Goal: Task Accomplishment & Management: Manage account settings

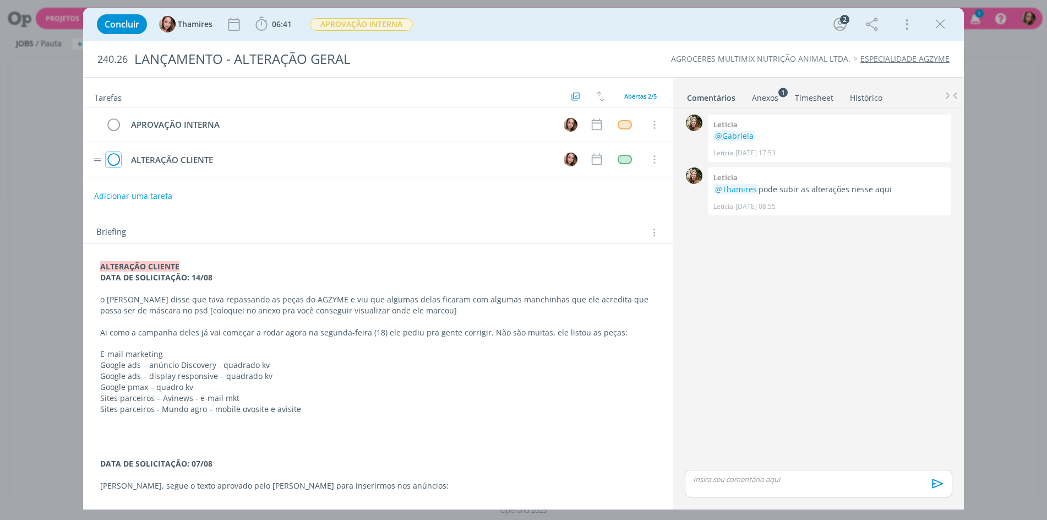
click at [117, 165] on icon "dialog" at bounding box center [113, 159] width 15 height 17
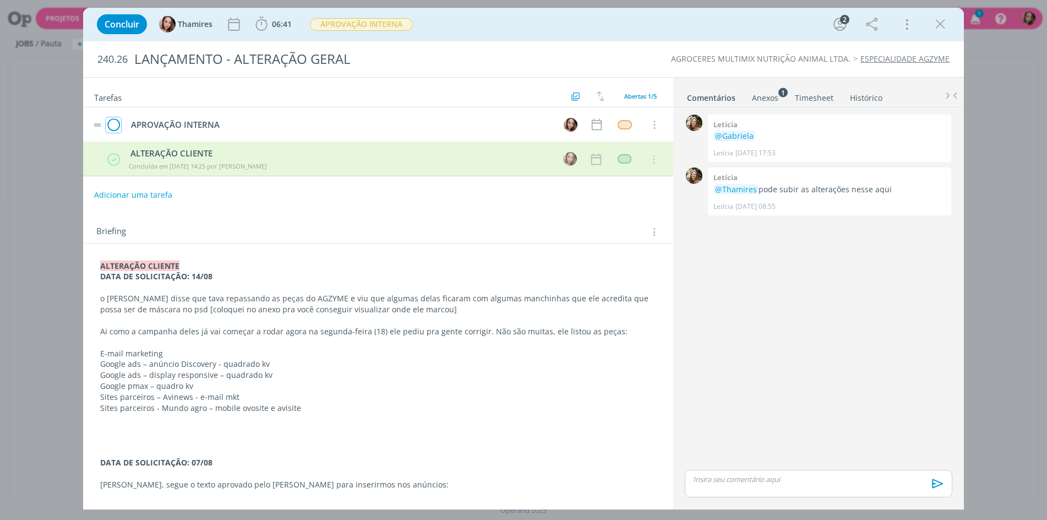
click at [115, 129] on icon "dialog" at bounding box center [113, 125] width 15 height 17
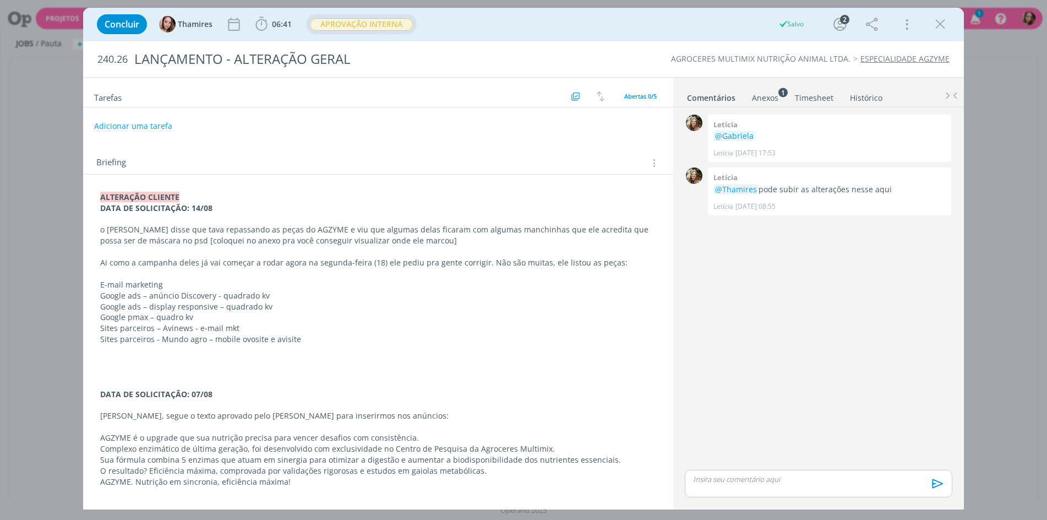
click at [376, 28] on span "APROVAÇÃO INTERNA" at bounding box center [361, 24] width 103 height 13
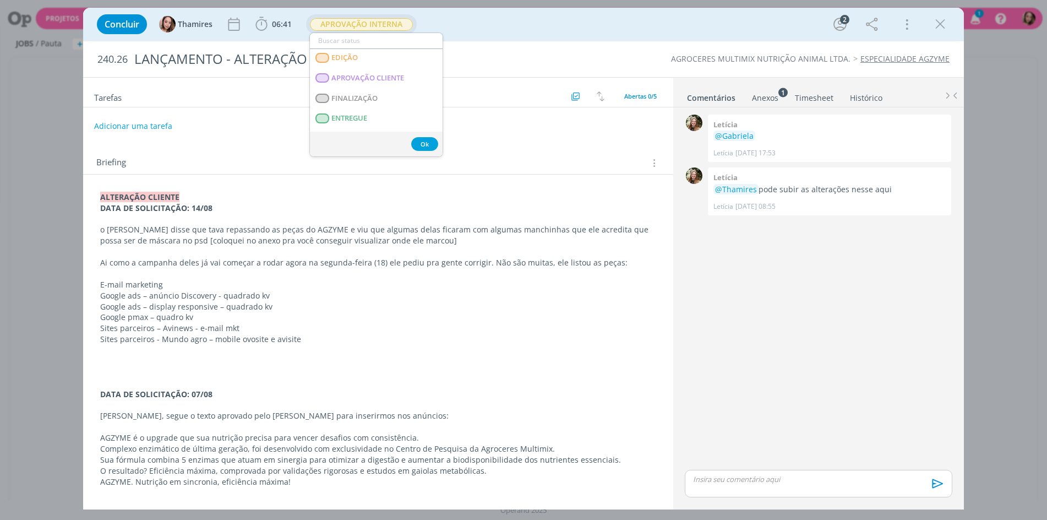
scroll to position [165, 0]
click at [347, 116] on span "ENTREGUE" at bounding box center [349, 115] width 36 height 9
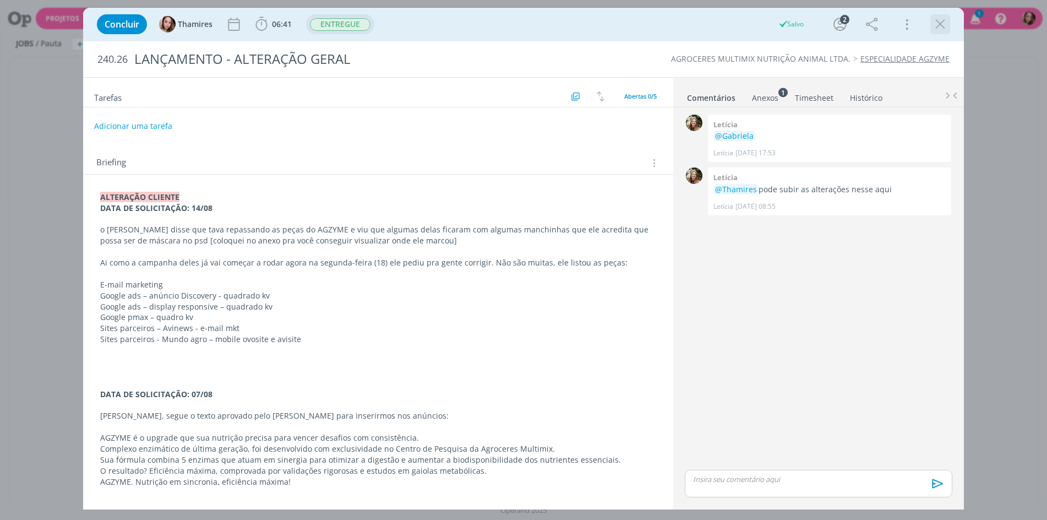
click at [940, 25] on icon "dialog" at bounding box center [940, 24] width 17 height 17
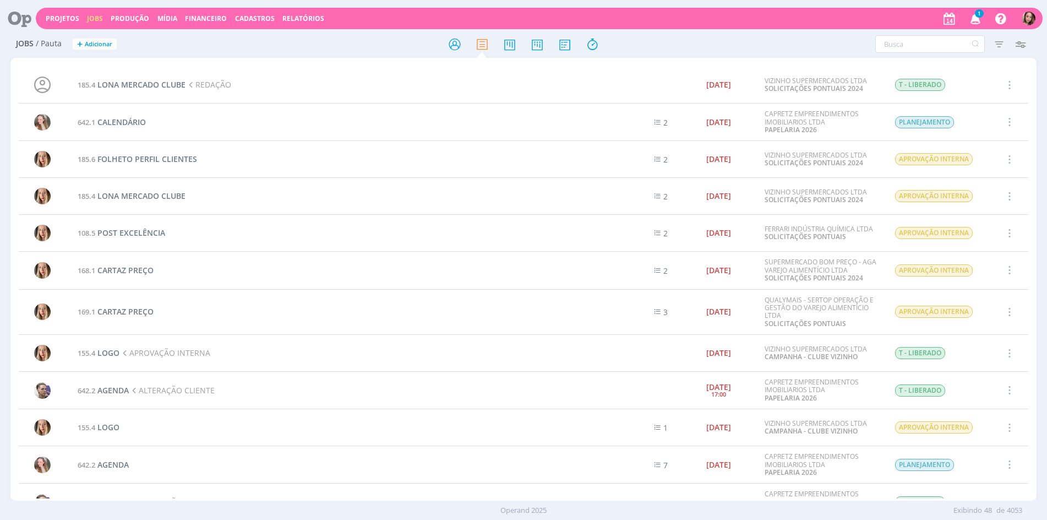
click at [987, 19] on div "1 Notificações Central de Ajuda Área de Membros Implantação orientada Consultor…" at bounding box center [988, 19] width 95 height 20
click at [980, 20] on icon "button" at bounding box center [975, 18] width 19 height 19
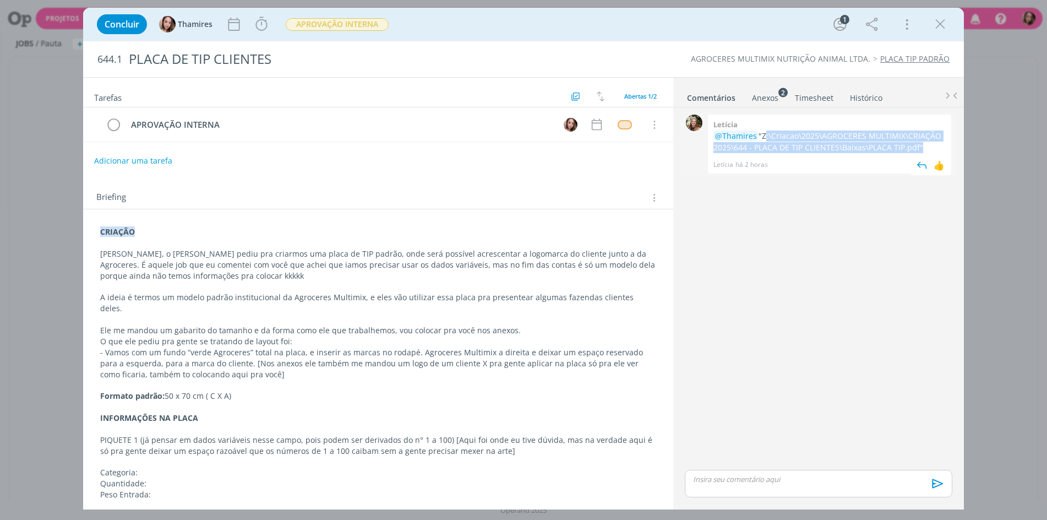
drag, startPoint x: 763, startPoint y: 137, endPoint x: 918, endPoint y: 146, distance: 155.5
click at [918, 146] on p "@Thamires "Z:\Criacao\2025\AGROCERES MULTIMIX\CRIAÇÃO 2025\644 - PLACA DE TIP C…" at bounding box center [829, 141] width 232 height 23
copy p "Z:\Criacao\2025\AGROCERES MULTIMIX\CRIAÇÃO 2025\644 - PLACA DE TIP CLIENTES\Bai…"
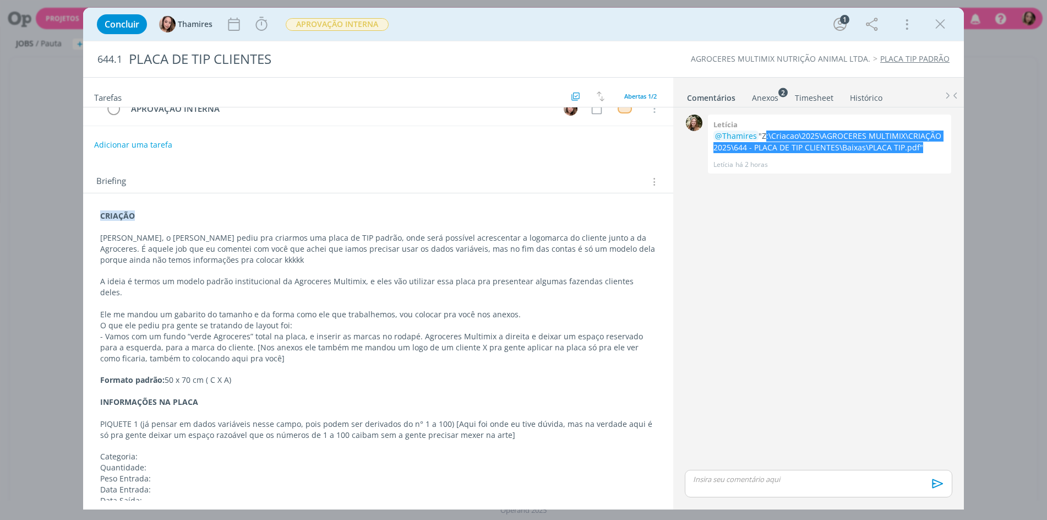
scroll to position [30, 0]
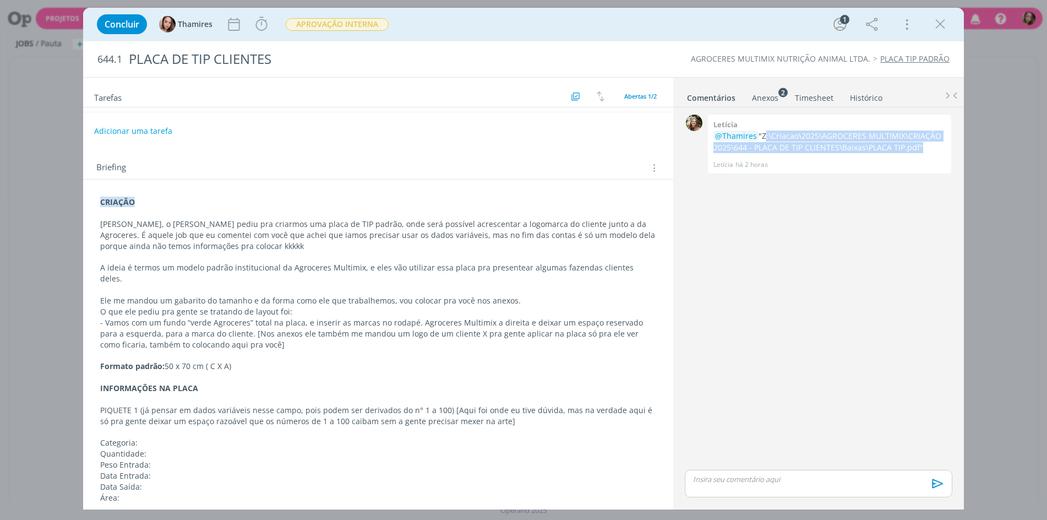
click at [457, 335] on p "- Vamos com um fundo “verde Agroceres” total na placa, e inserir as marcas no r…" at bounding box center [378, 333] width 556 height 33
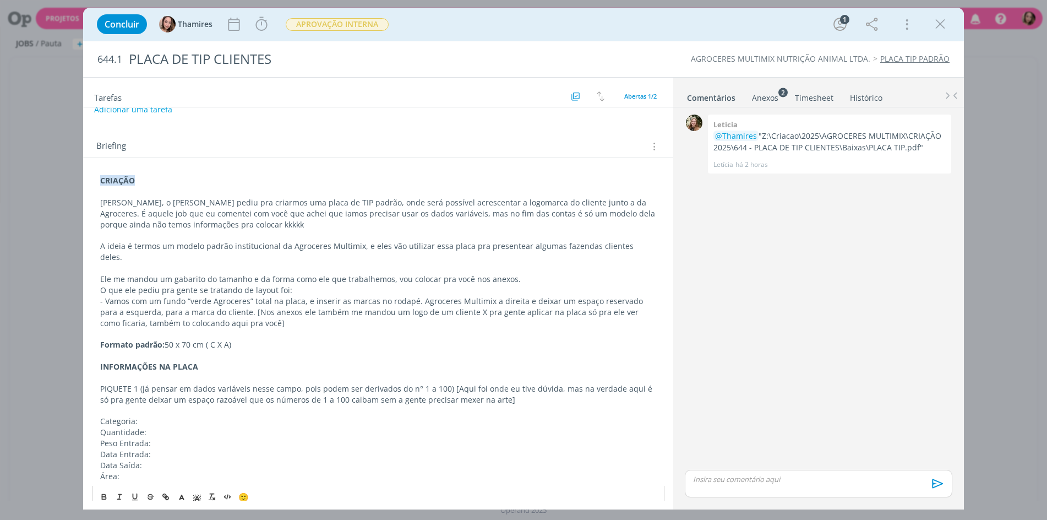
scroll to position [51, 0]
click at [188, 263] on p "dialog" at bounding box center [378, 268] width 556 height 11
click at [258, 384] on p "PIQUETE 1 (já pensar em dados variáveis nesse campo, pois podem ser derivados d…" at bounding box center [378, 395] width 556 height 22
click at [132, 427] on p "Quantidade:" at bounding box center [378, 432] width 556 height 11
drag, startPoint x: 129, startPoint y: 406, endPoint x: 146, endPoint y: 410, distance: 18.2
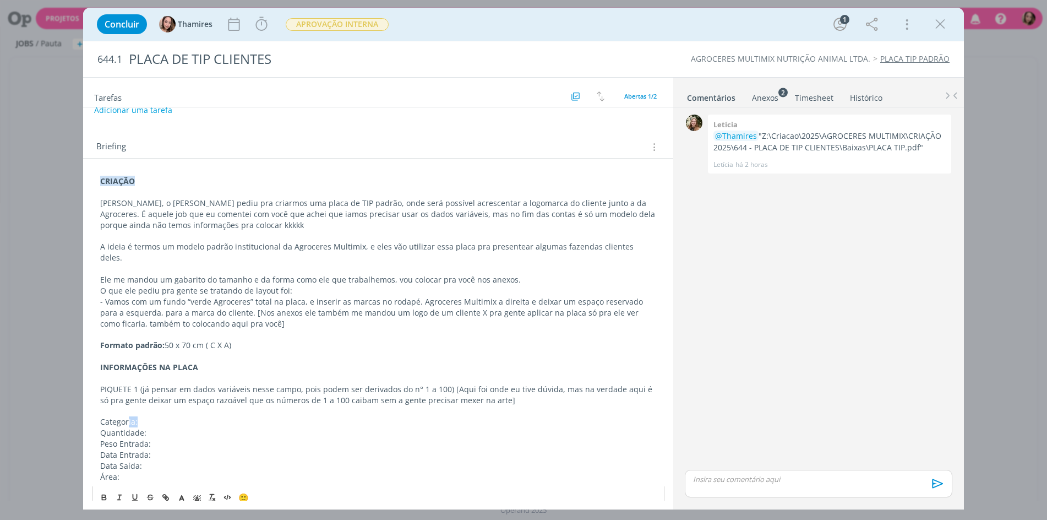
click at [146, 416] on p "Categoria:" at bounding box center [378, 421] width 556 height 11
click at [148, 427] on p "Quantidade:" at bounding box center [378, 432] width 556 height 11
click at [230, 296] on p "- Vamos com um fundo “verde Agroceres” total na placa, e inserir as marcas no r…" at bounding box center [378, 312] width 556 height 33
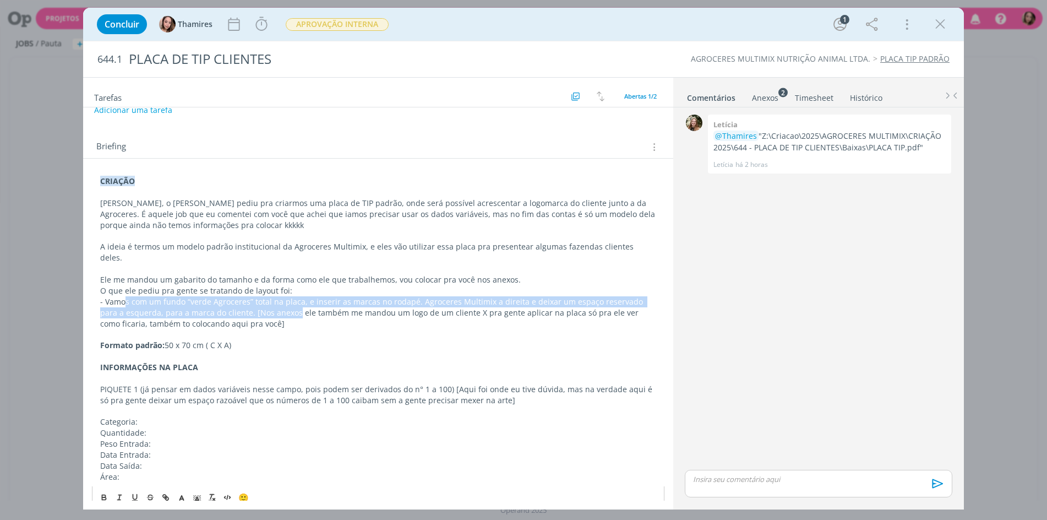
drag, startPoint x: 124, startPoint y: 294, endPoint x: 270, endPoint y: 299, distance: 145.9
click at [270, 299] on p "- Vamos com um fundo “verde Agroceres” total na placa, e inserir as marcas no r…" at bounding box center [378, 312] width 556 height 33
click at [277, 296] on p "- Vamos com um fundo “verde Agroceres” total na placa, e inserir as marcas no r…" at bounding box center [378, 312] width 556 height 33
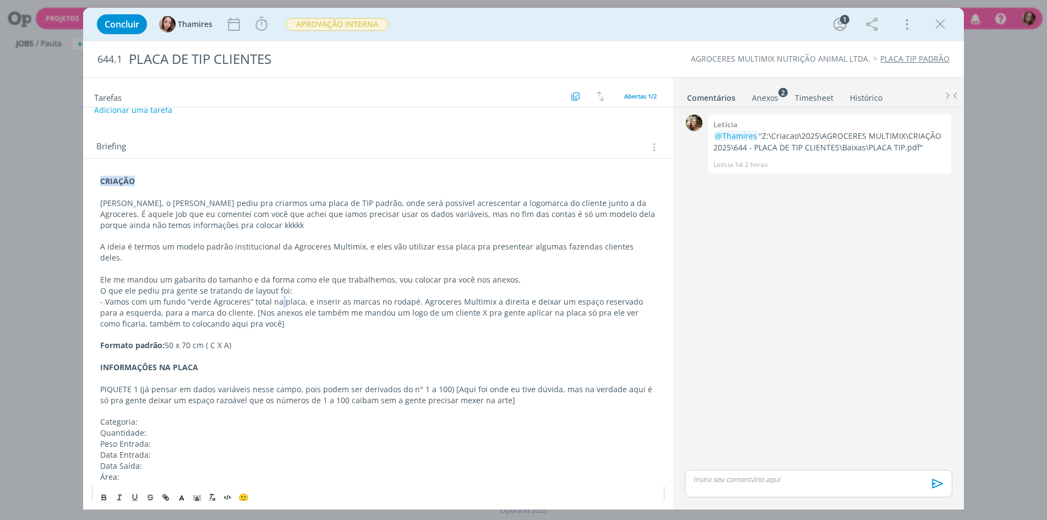
click at [277, 296] on p "- Vamos com um fundo “verde Agroceres” total na placa, e inserir as marcas no r…" at bounding box center [378, 312] width 556 height 33
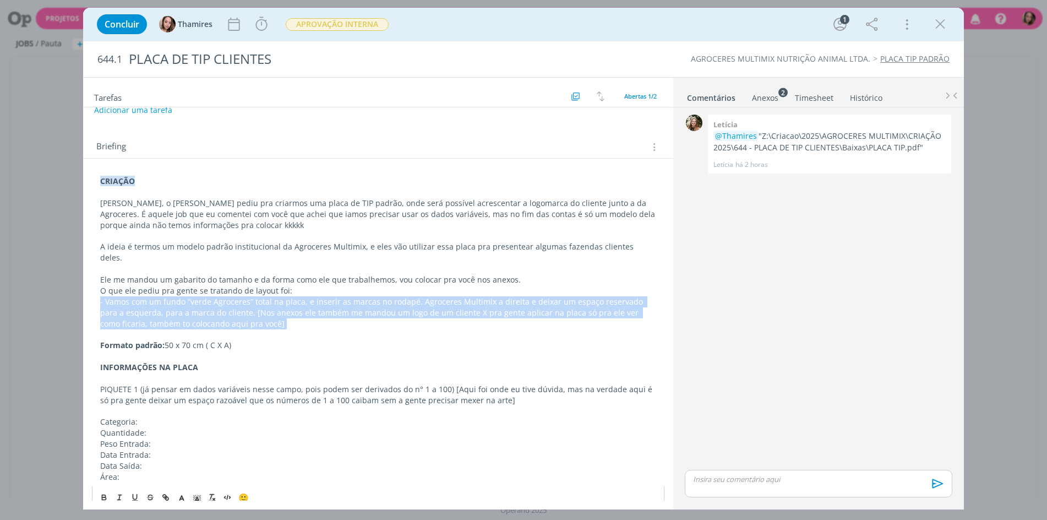
click at [277, 296] on p "- Vamos com um fundo “verde Agroceres” total na placa, e inserir as marcas no r…" at bounding box center [378, 312] width 556 height 33
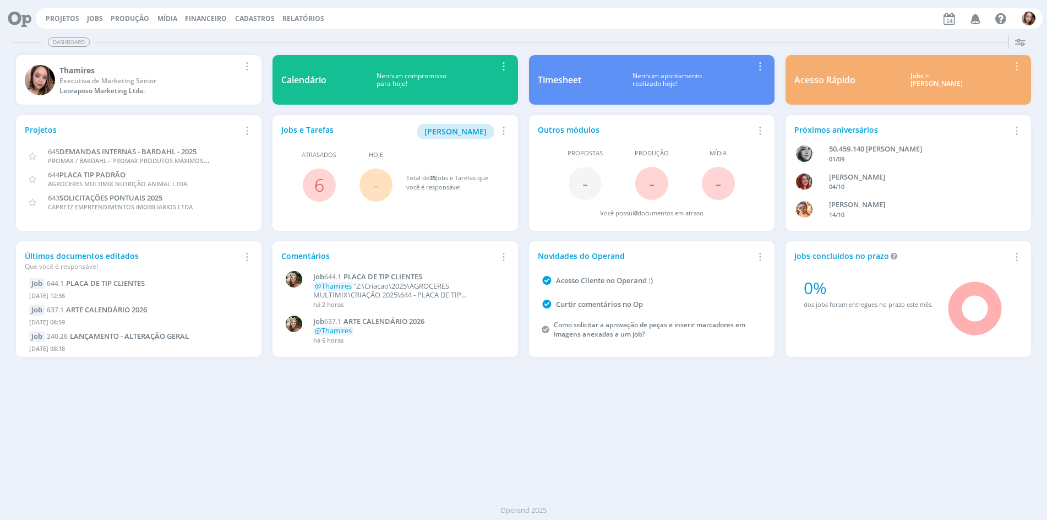
click at [976, 23] on icon "button" at bounding box center [975, 18] width 19 height 19
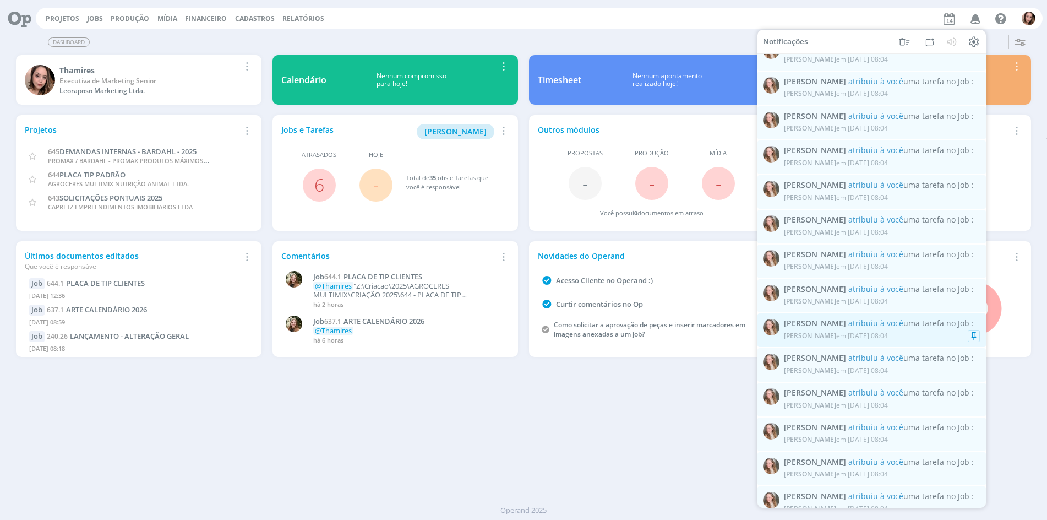
scroll to position [2646, 0]
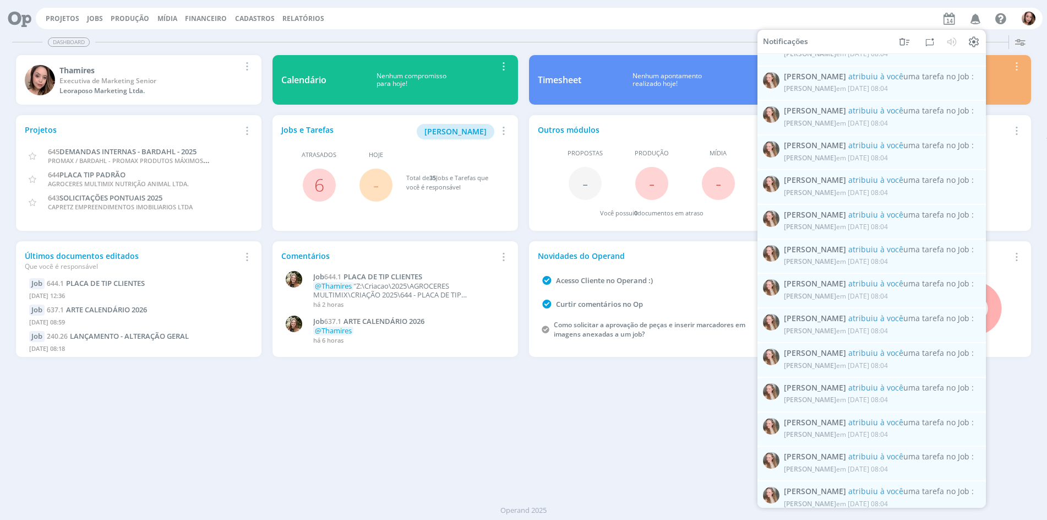
click at [646, 441] on div "Dashboard Salvar Selecione abaixo os cards desejados: Meus Meu Perfil Agenda Ti…" at bounding box center [523, 275] width 1047 height 489
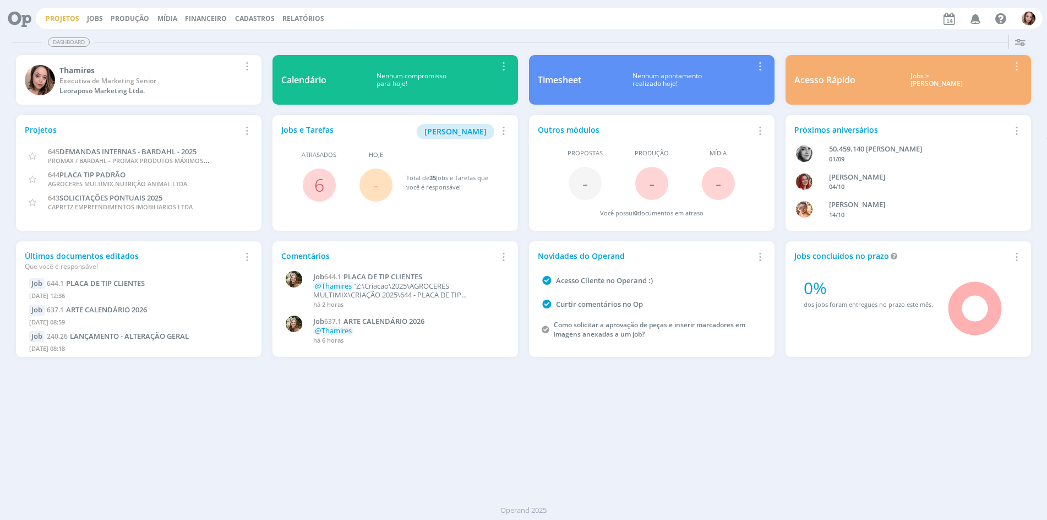
click at [52, 20] on link "Projetos" at bounding box center [63, 18] width 34 height 9
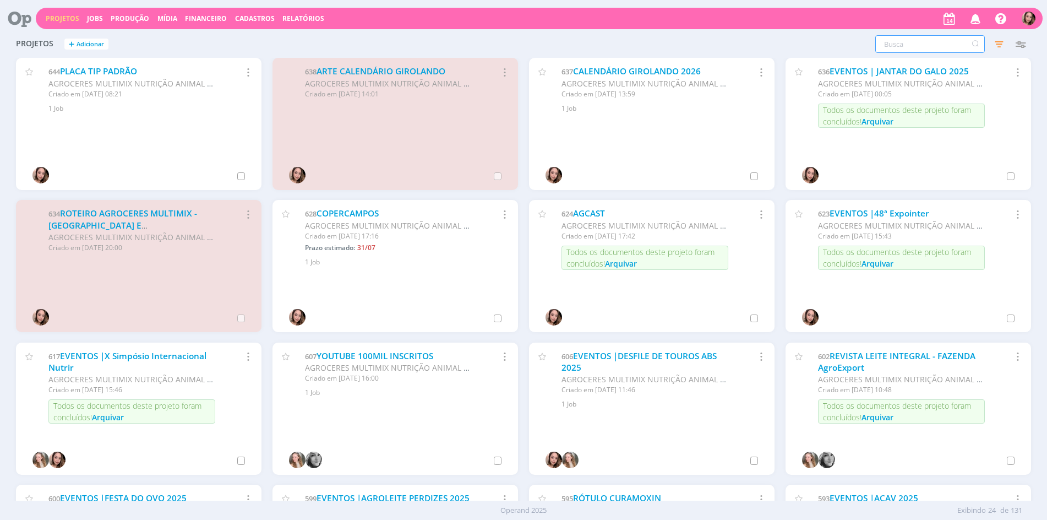
click at [903, 45] on input "text" at bounding box center [930, 44] width 110 height 18
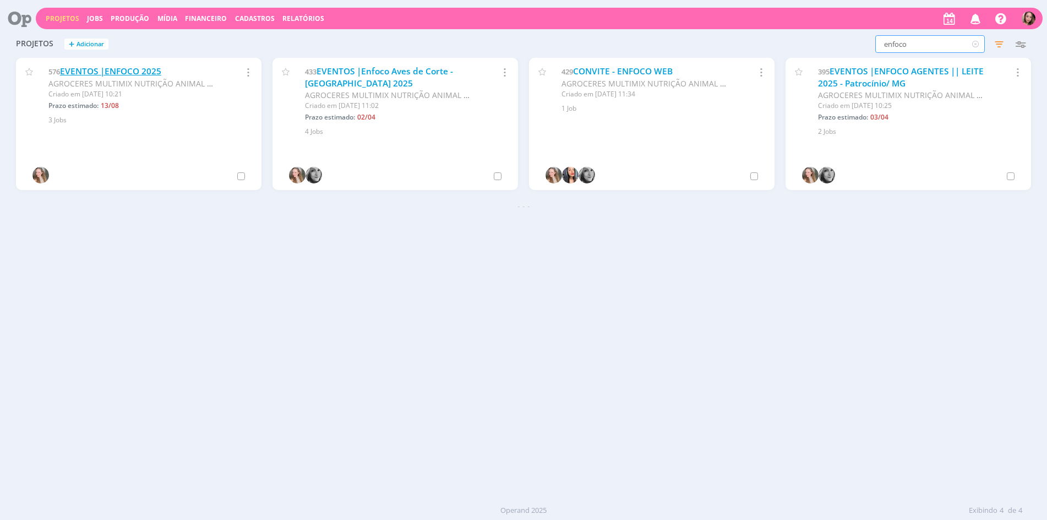
type input "enfoco"
click at [89, 69] on link "EVENTOS |ENFOCO 2025" at bounding box center [110, 71] width 101 height 12
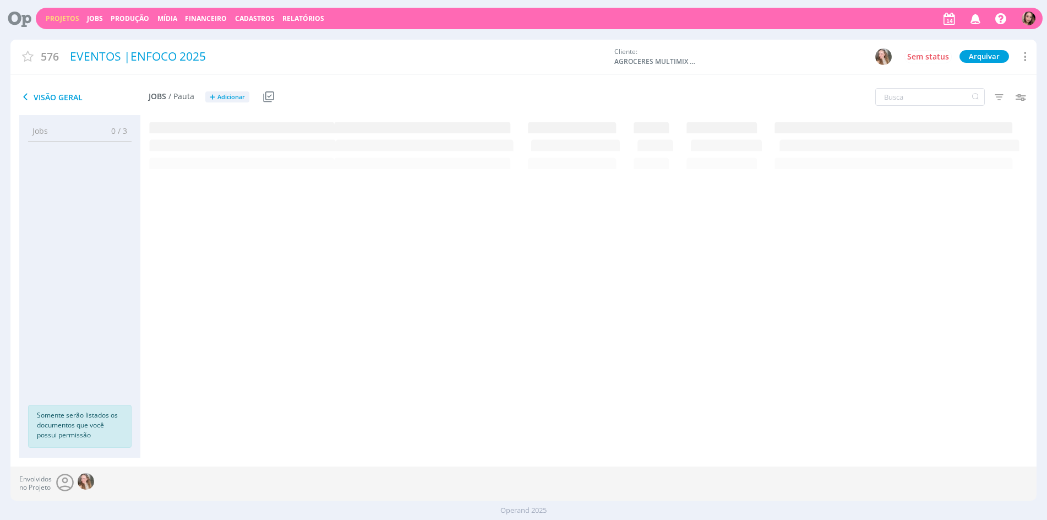
click at [203, 126] on rect at bounding box center [584, 125] width 888 height 18
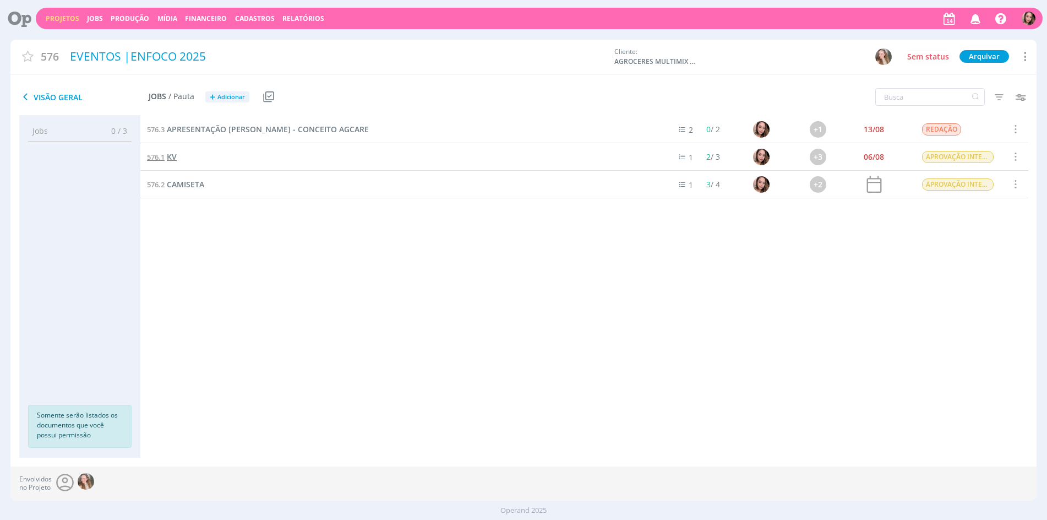
click at [165, 155] on span "576.1" at bounding box center [156, 157] width 18 height 10
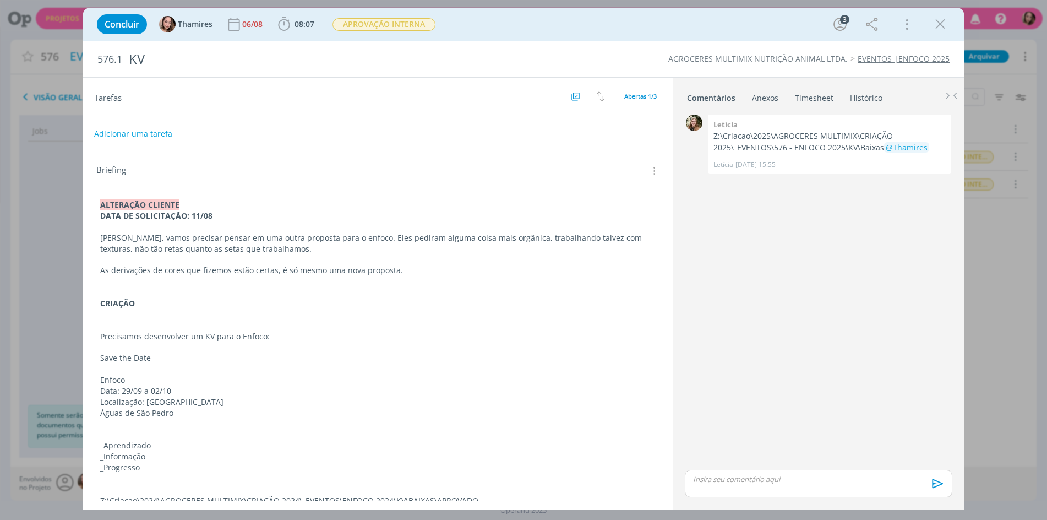
scroll to position [41, 0]
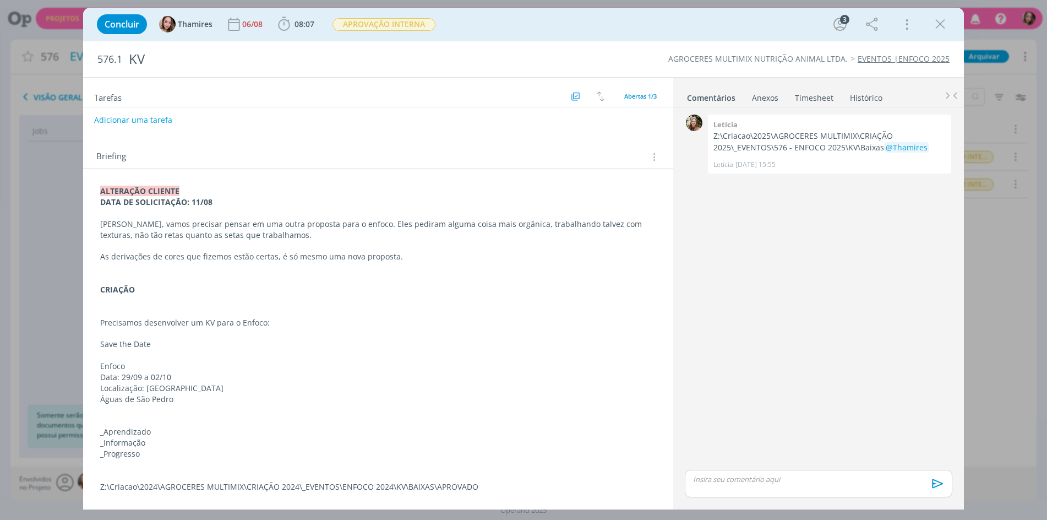
click at [127, 219] on p "Lele, vamos precisar pensar em uma outra proposta para o enfoco. Eles pediram a…" at bounding box center [378, 230] width 556 height 22
click at [127, 219] on p "Lele, vamos precisar pensar em uma outra proposta para o enfoco. Eles pediram a…" at bounding box center [378, 230] width 555 height 22
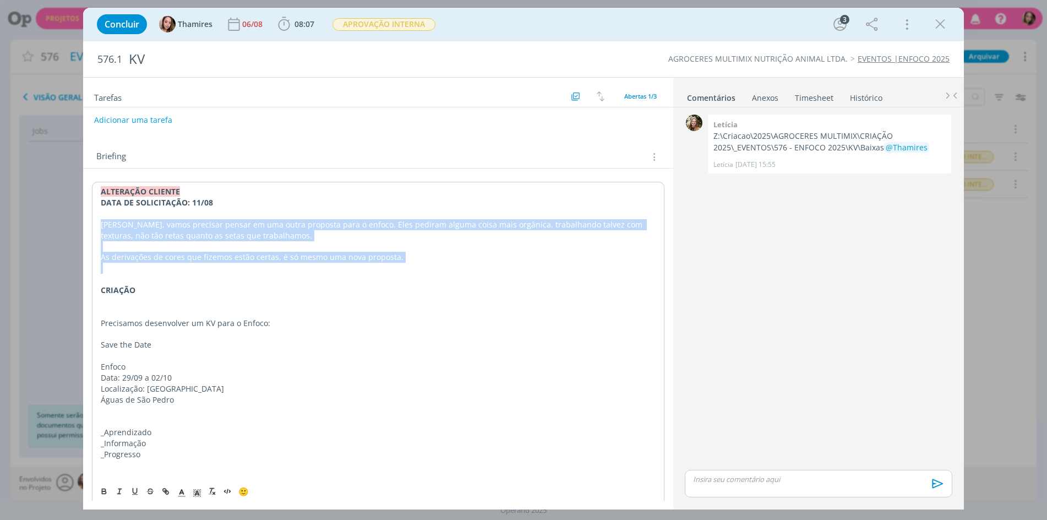
drag, startPoint x: 127, startPoint y: 219, endPoint x: 408, endPoint y: 261, distance: 284.0
click at [408, 261] on div "ALTERAÇÃO CLIENTE DATA DE SOLICITAÇÃO: 11/08 Lele, vamos precisar pensar em uma…" at bounding box center [378, 339] width 572 height 315
copy div "Lele, vamos precisar pensar em uma outra proposta para o enfoco. Eles pediram a…"
click at [484, 257] on p "As derivações de cores que fizemos estão certas, é só mesmo uma nova proposta." at bounding box center [378, 256] width 556 height 11
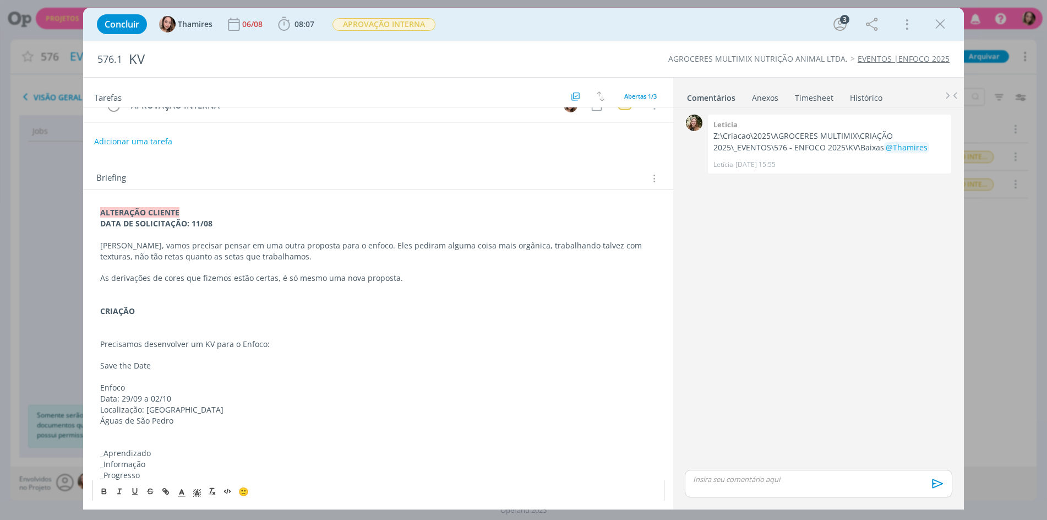
scroll to position [0, 0]
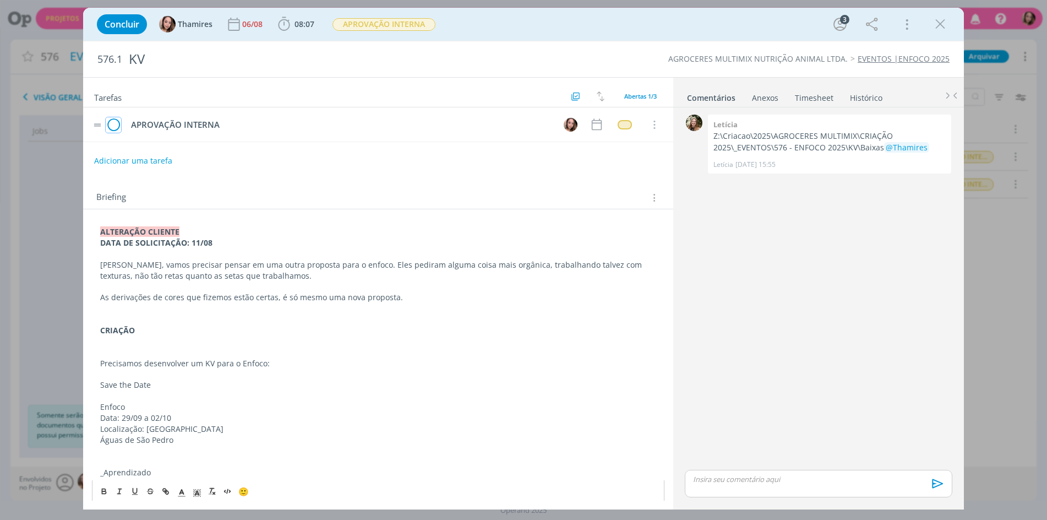
click at [112, 125] on icon "dialog" at bounding box center [113, 125] width 15 height 17
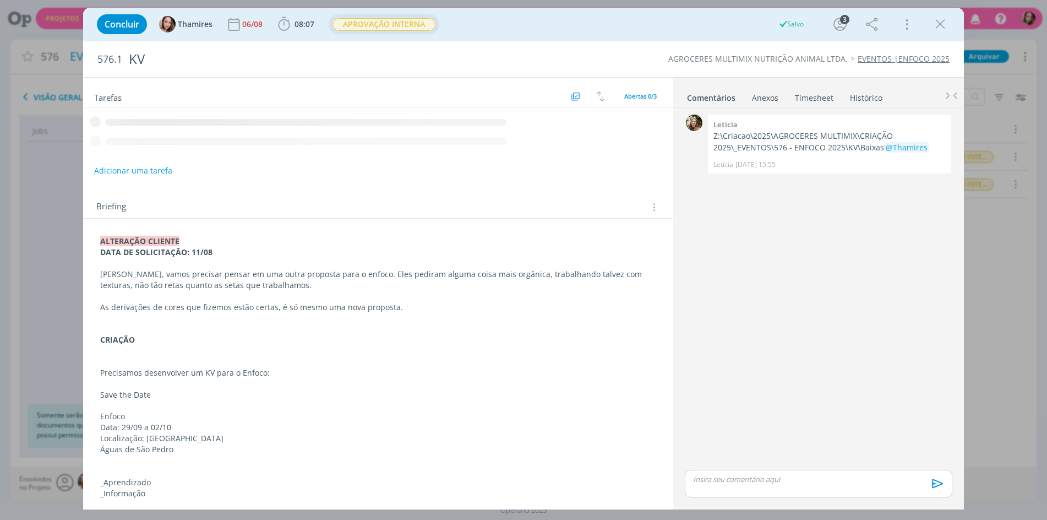
click at [350, 18] on span "APROVAÇÃO INTERNA" at bounding box center [383, 24] width 103 height 13
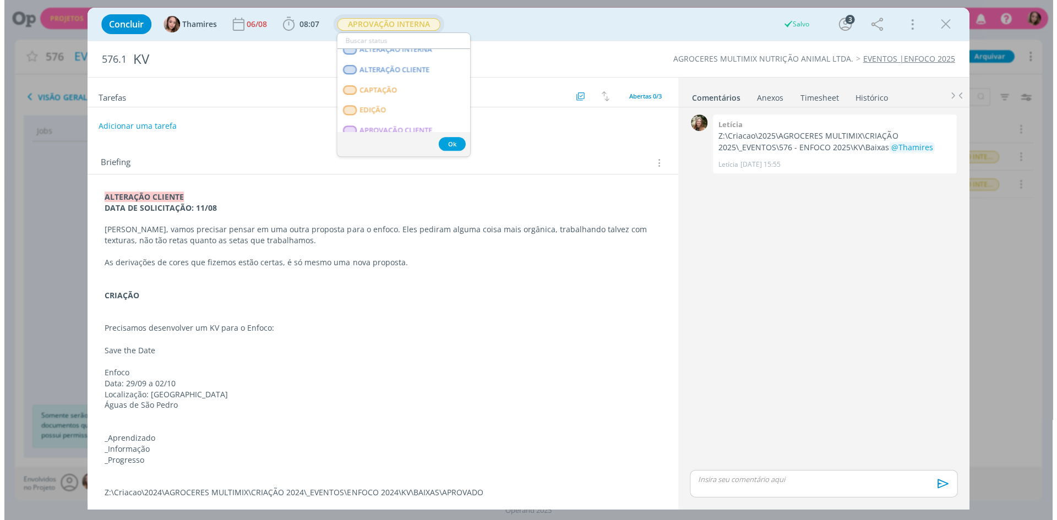
scroll to position [165, 0]
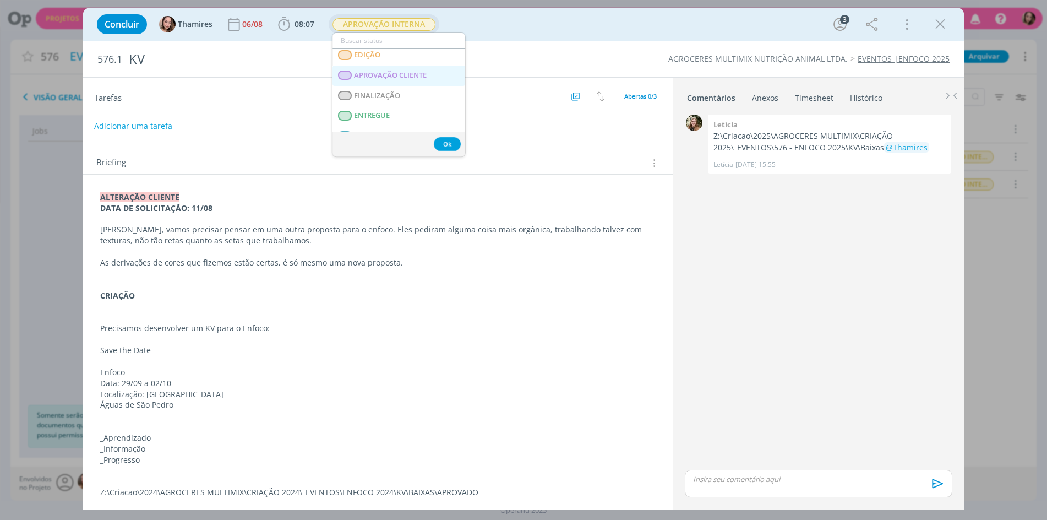
click at [379, 78] on span "APROVAÇÃO CLIENTE" at bounding box center [390, 75] width 73 height 9
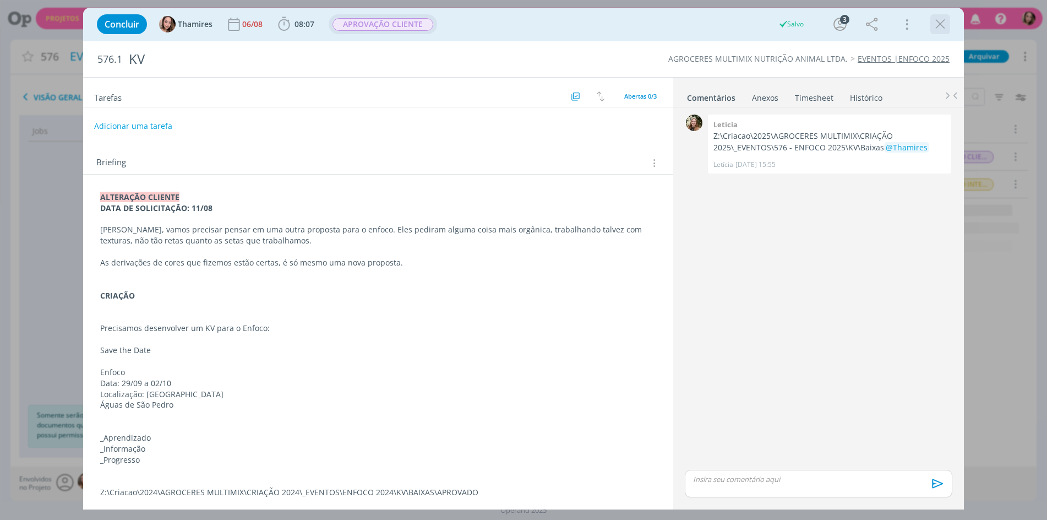
click at [946, 30] on icon "dialog" at bounding box center [940, 24] width 17 height 17
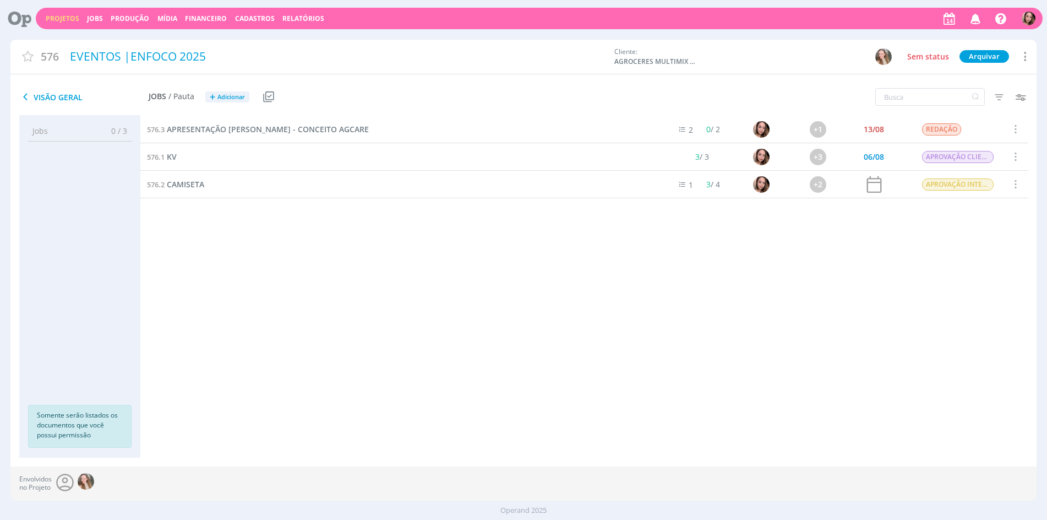
click at [560, 189] on div "576.2 CAMISETA" at bounding box center [399, 184] width 519 height 27
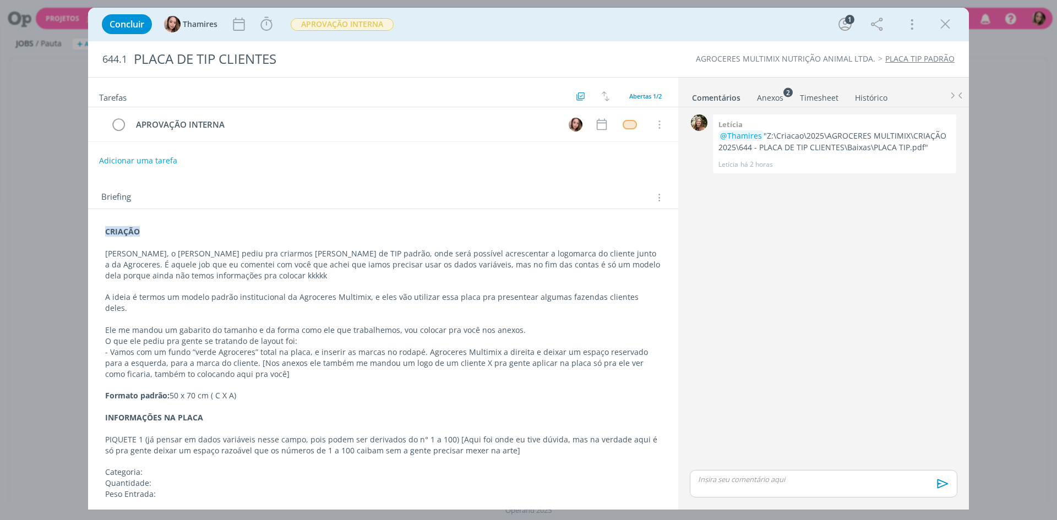
scroll to position [50, 0]
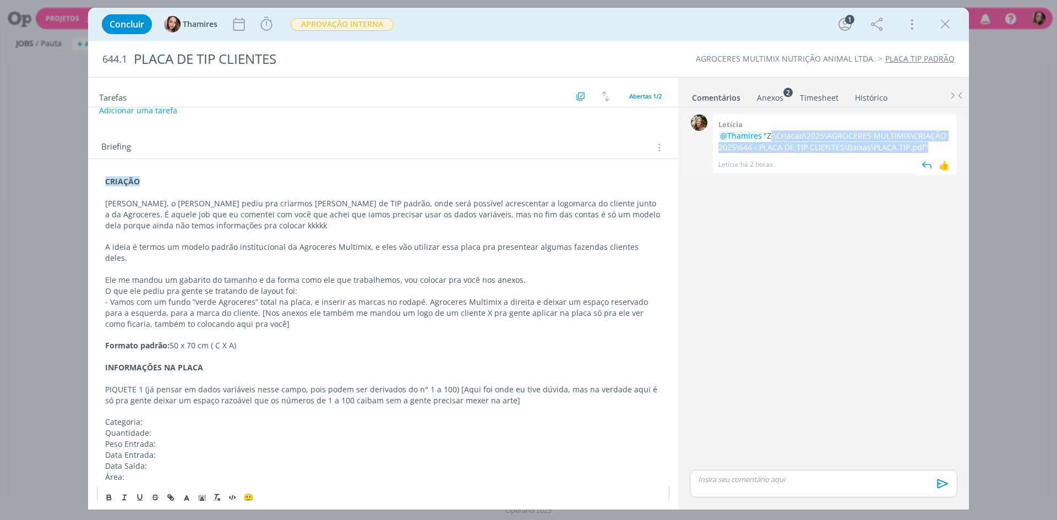
drag, startPoint x: 766, startPoint y: 135, endPoint x: 921, endPoint y: 150, distance: 155.9
click at [921, 150] on p "@Thamires "Z:\Criacao\2025\AGROCERES MULTIMIX\CRIAÇÃO 2025\644 - PLACA DE TIP C…" at bounding box center [834, 141] width 232 height 23
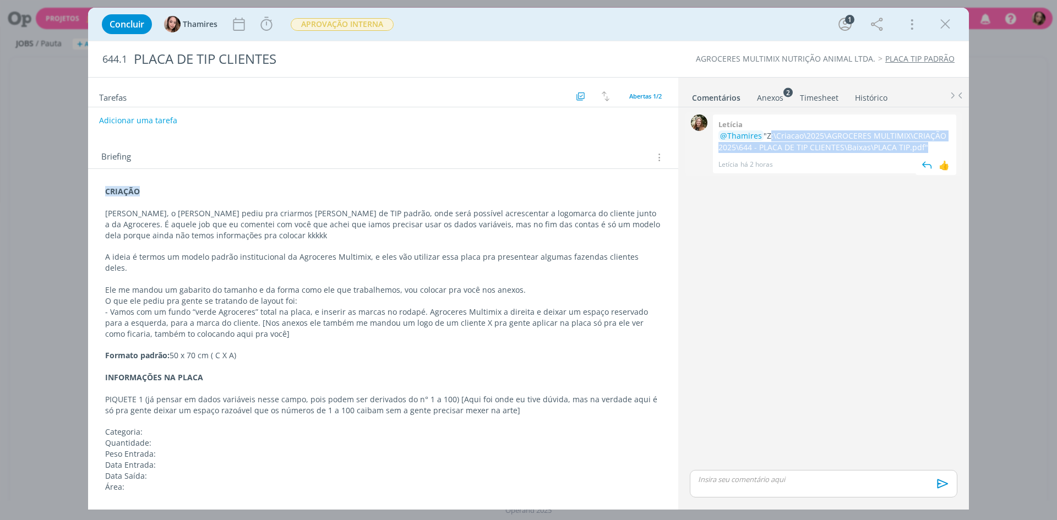
scroll to position [29, 0]
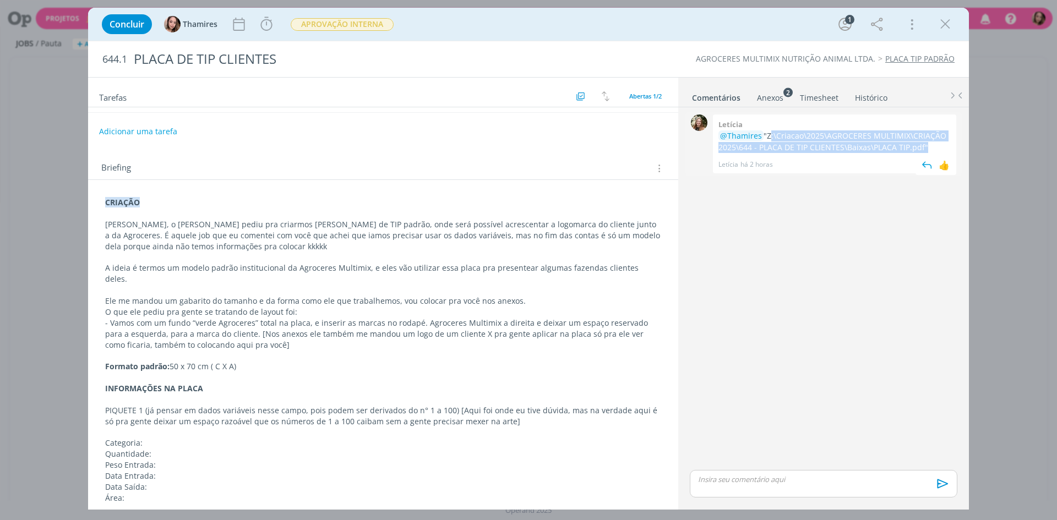
copy p "Z:\Criacao\2025\AGROCERES MULTIMIX\CRIAÇÃO 2025\644 - PLACA DE TIP CLIENTES\Bai…"
click at [363, 29] on span "APROVAÇÃO INTERNA" at bounding box center [342, 24] width 103 height 13
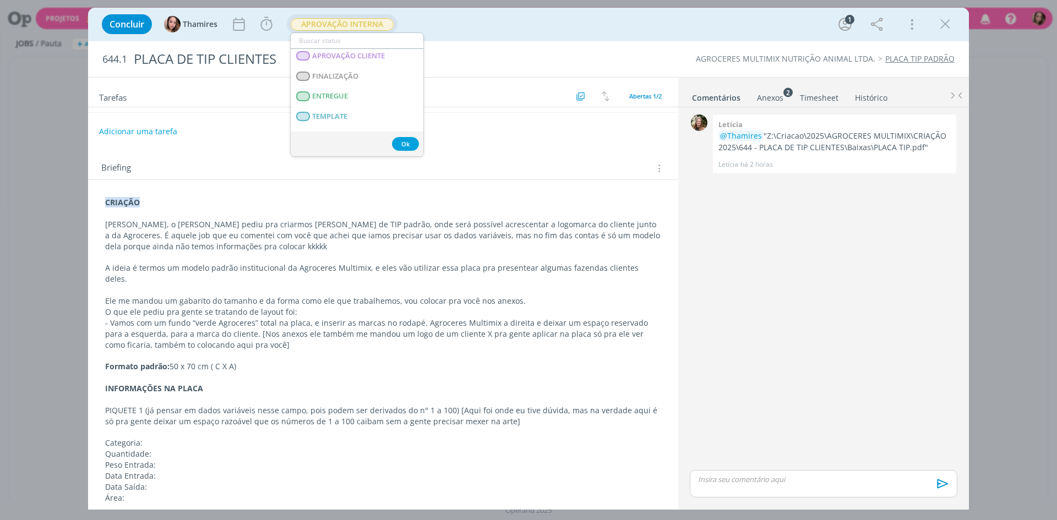
scroll to position [165, 0]
click at [363, 73] on span "APROVAÇÃO CLIENTE" at bounding box center [348, 75] width 73 height 9
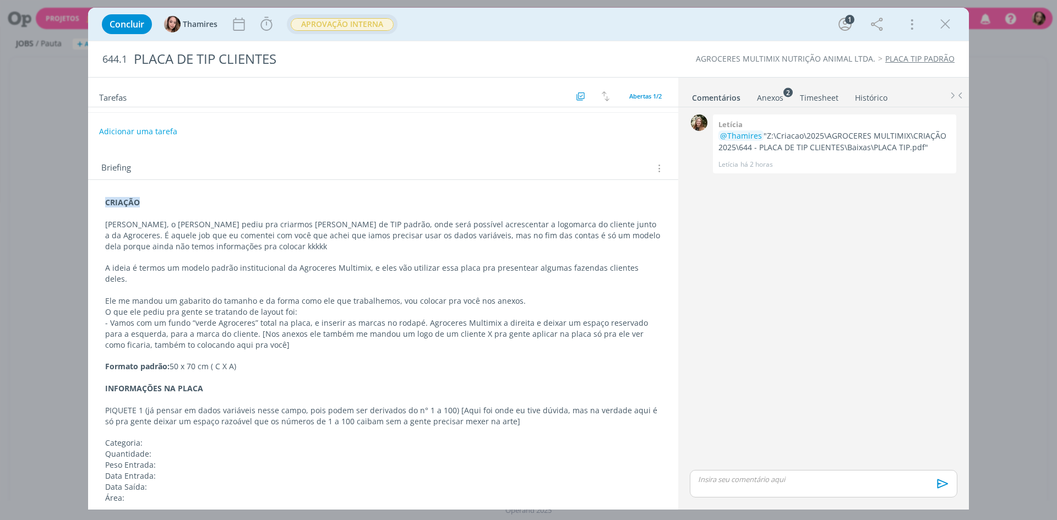
scroll to position [0, 0]
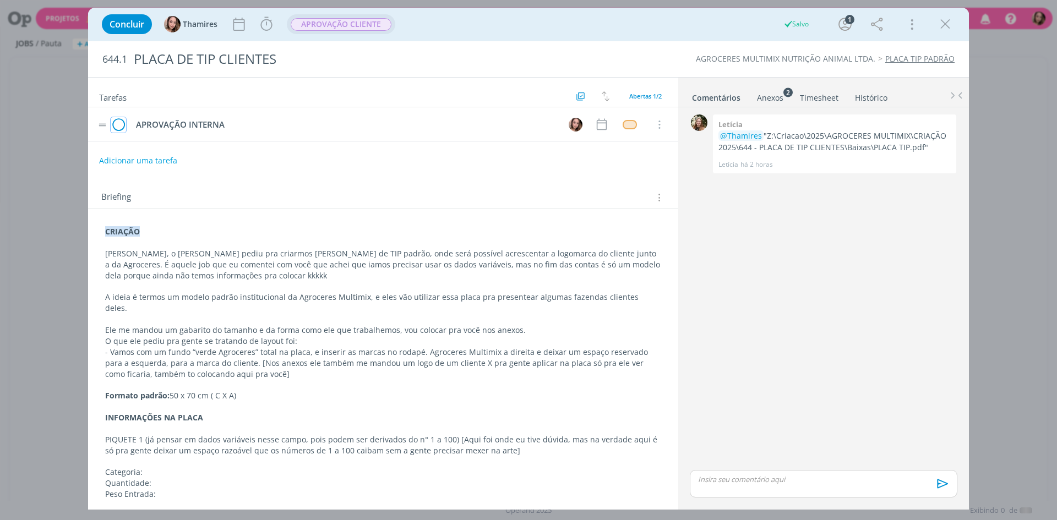
click at [123, 125] on icon "dialog" at bounding box center [118, 125] width 15 height 17
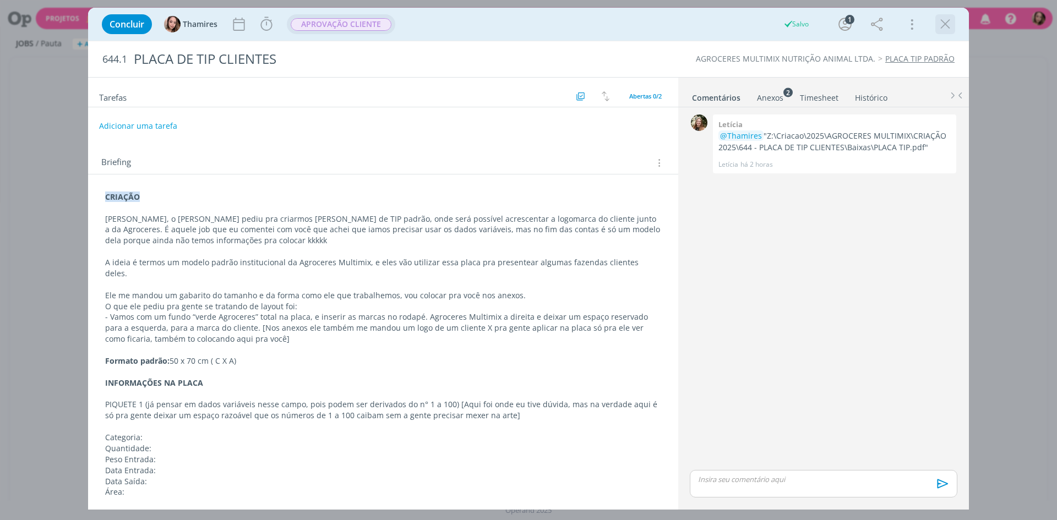
click at [940, 25] on icon "dialog" at bounding box center [945, 24] width 17 height 17
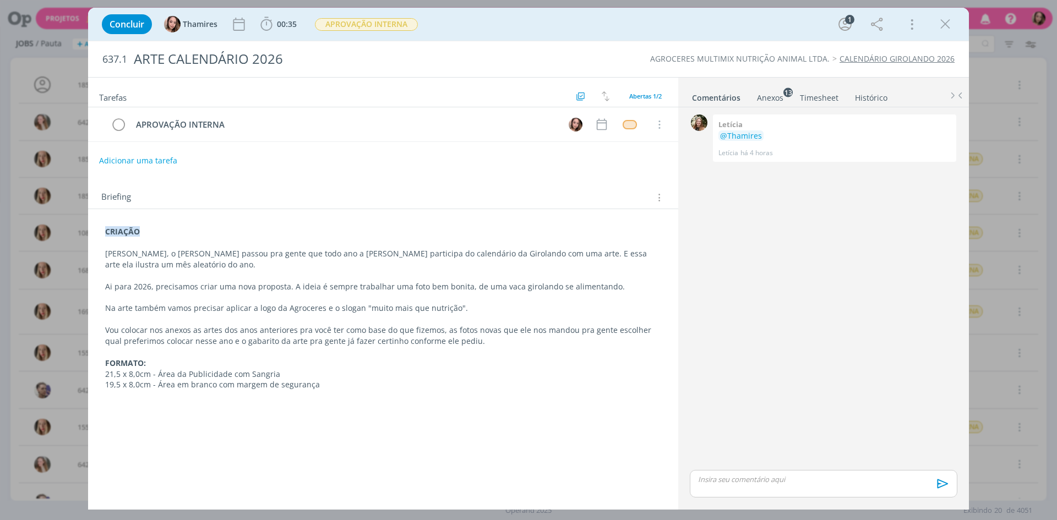
click at [765, 88] on link "Anexos 13" at bounding box center [770, 96] width 28 height 16
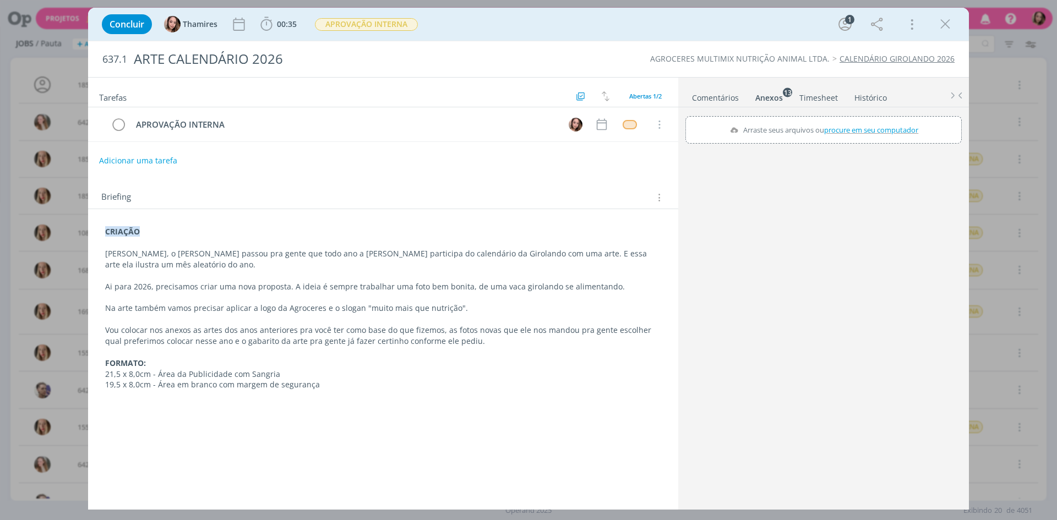
click at [714, 103] on link "Comentários" at bounding box center [715, 96] width 48 height 16
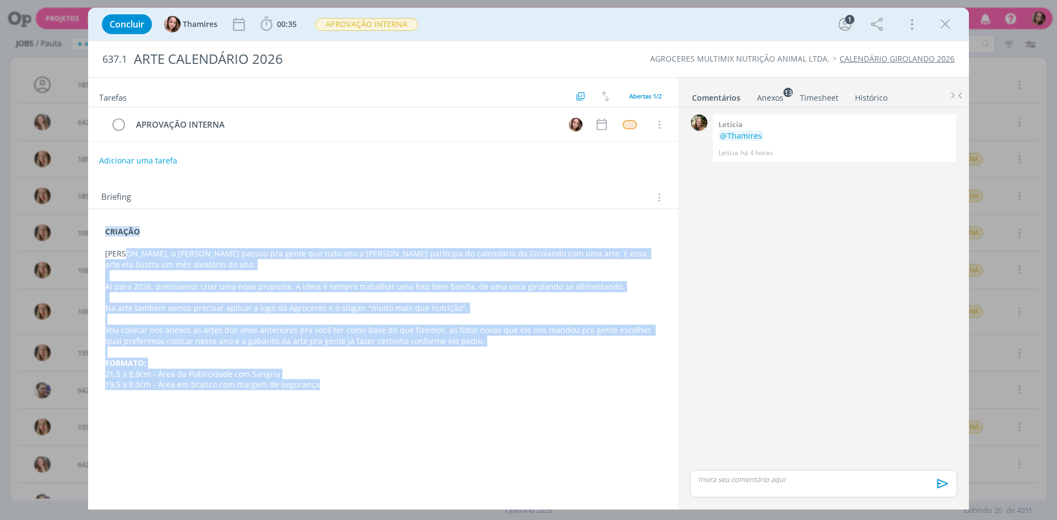
drag, startPoint x: 122, startPoint y: 255, endPoint x: 346, endPoint y: 396, distance: 264.2
click at [346, 396] on div "CRIAÇÃO Lele, o [PERSON_NAME] passou pra gente que todo ano a Agroceres partici…" at bounding box center [383, 310] width 572 height 176
copy div "o [PERSON_NAME] passou pra gente que todo ano a Agroceres participa do calendár…"
click at [119, 129] on icon "dialog" at bounding box center [118, 125] width 15 height 17
click at [377, 26] on span "APROVAÇÃO INTERNA" at bounding box center [366, 24] width 103 height 13
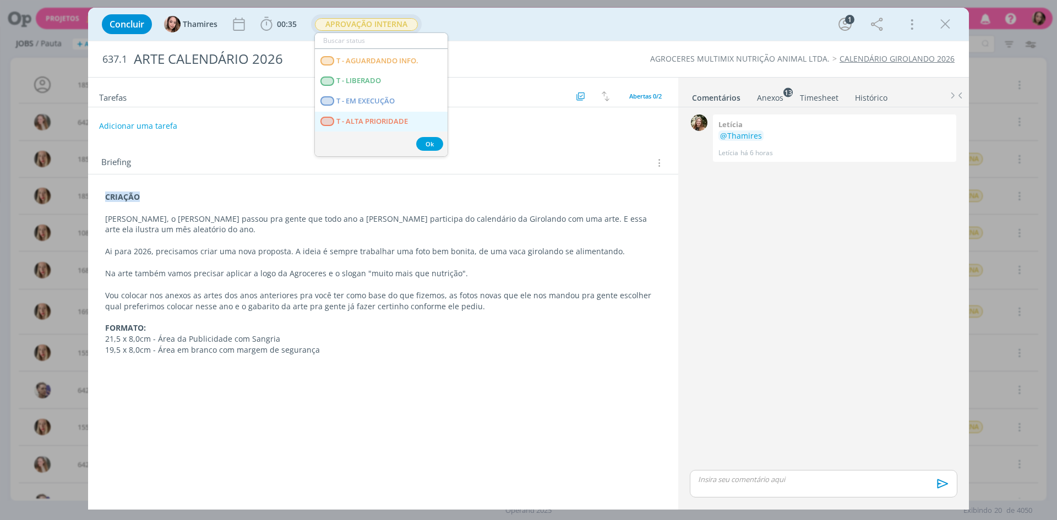
scroll to position [150, 0]
click at [382, 86] on span "APROVAÇÃO CLIENTE" at bounding box center [372, 90] width 73 height 9
